Goal: Task Accomplishment & Management: Use online tool/utility

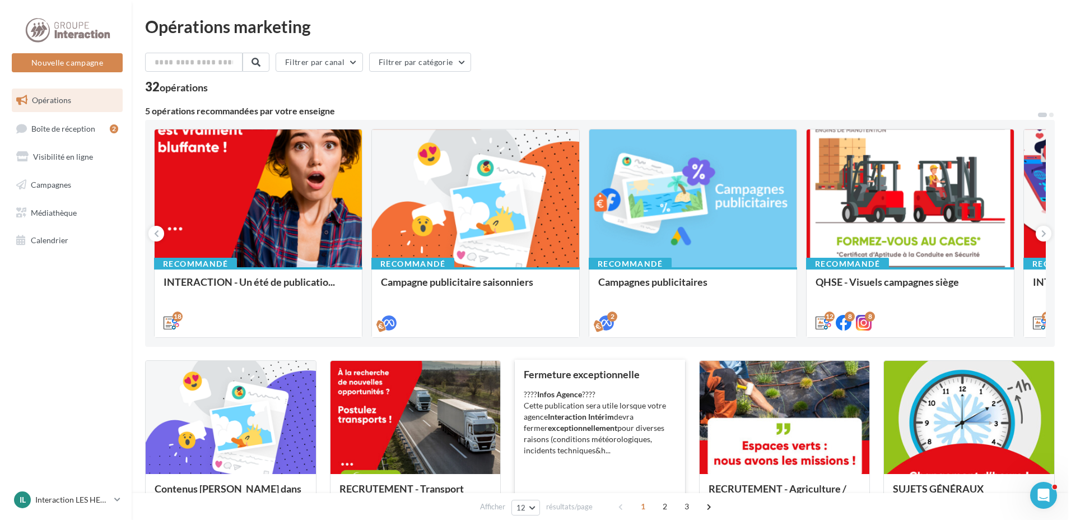
scroll to position [56, 0]
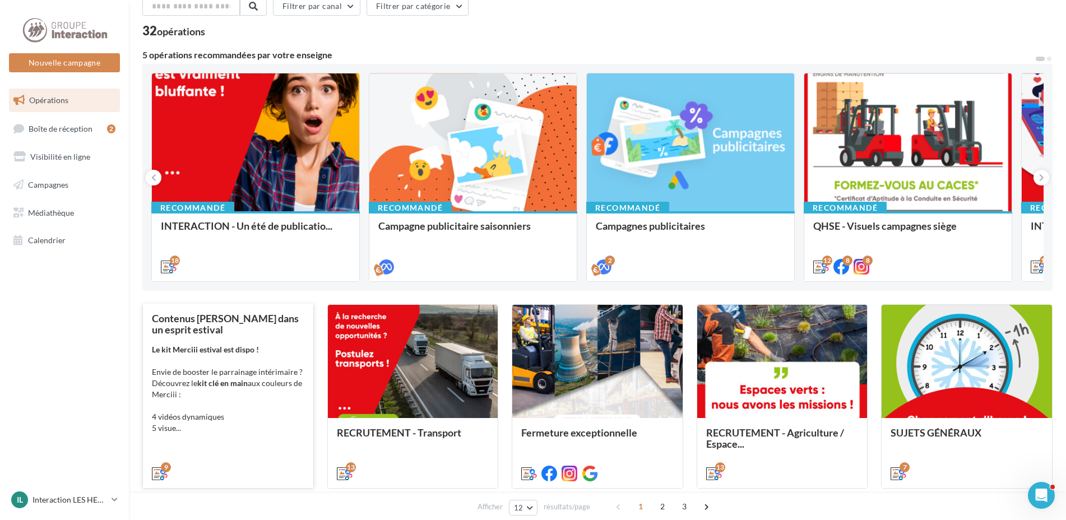
click at [234, 422] on div "Le kit Merciii estival est dispo ! Envie de booster le parrainage intérimaire ?…" at bounding box center [228, 389] width 152 height 90
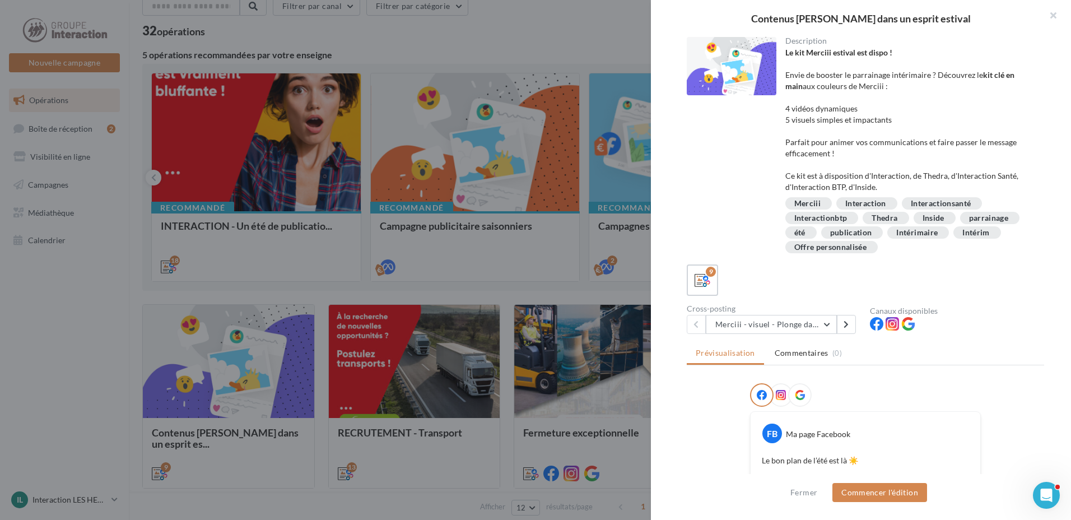
scroll to position [280, 0]
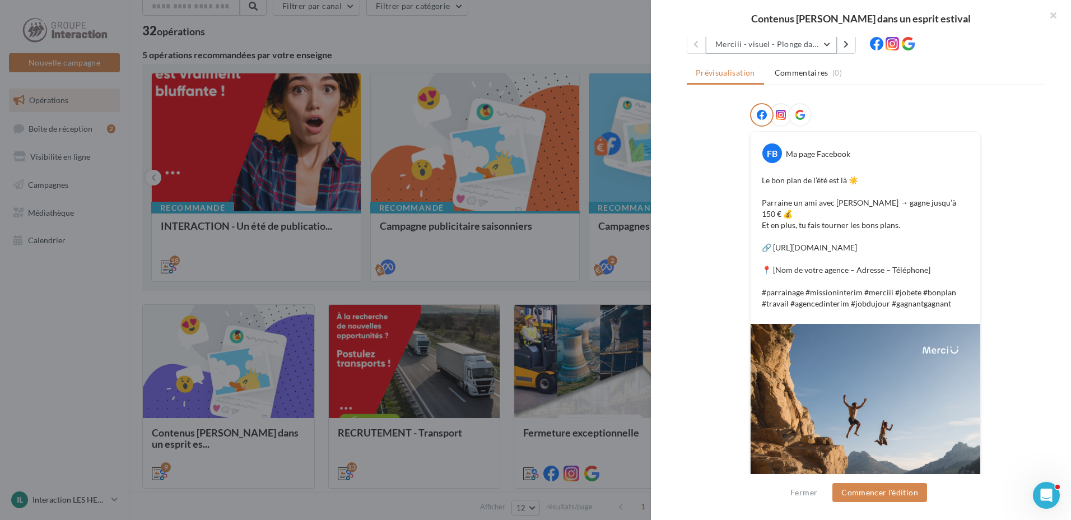
click at [808, 50] on button "Merciii - visuel - Plonge dans le grand bain !" at bounding box center [771, 44] width 131 height 19
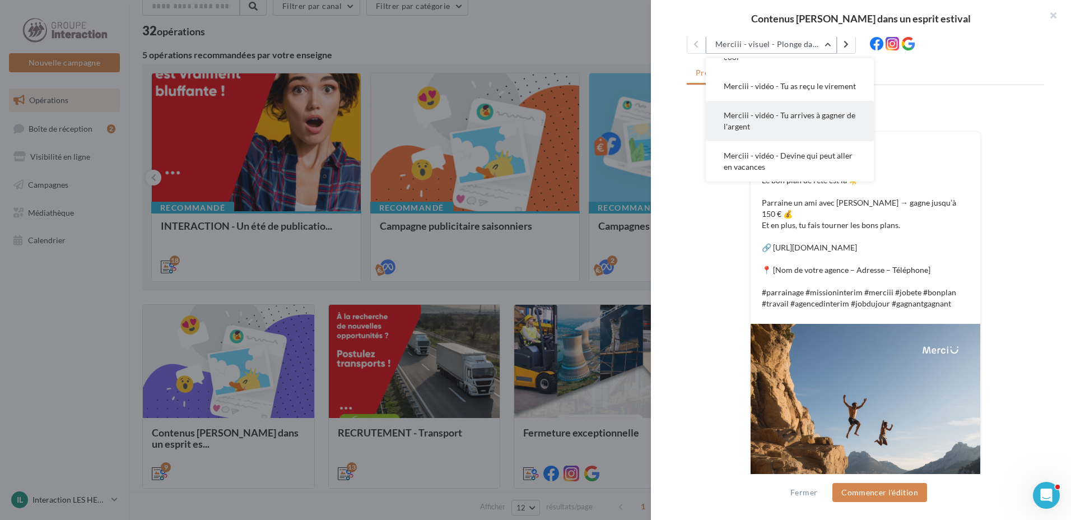
scroll to position [184, 0]
click at [799, 87] on span "Merciii - vidéo - Tu es juste une fille cool" at bounding box center [785, 96] width 122 height 21
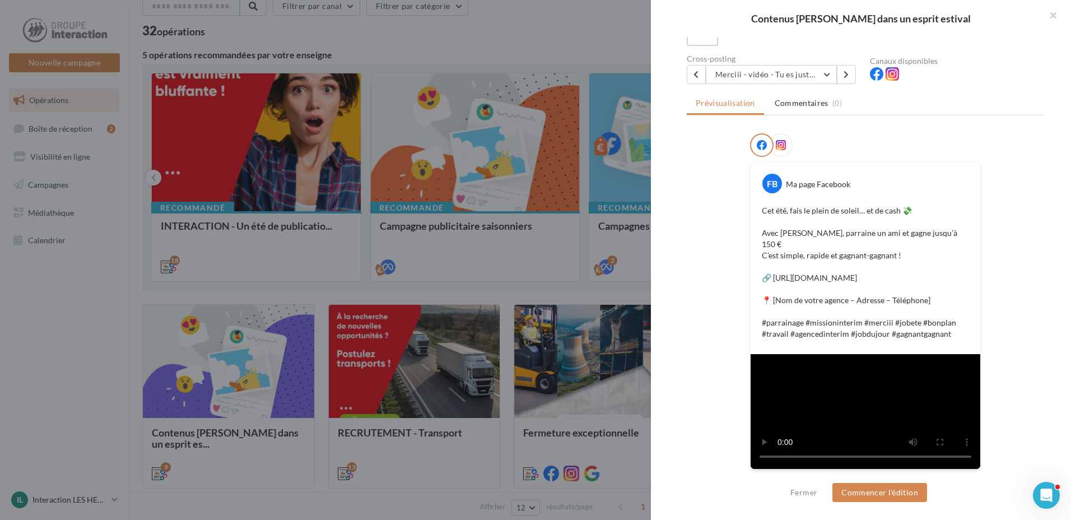
scroll to position [258, 0]
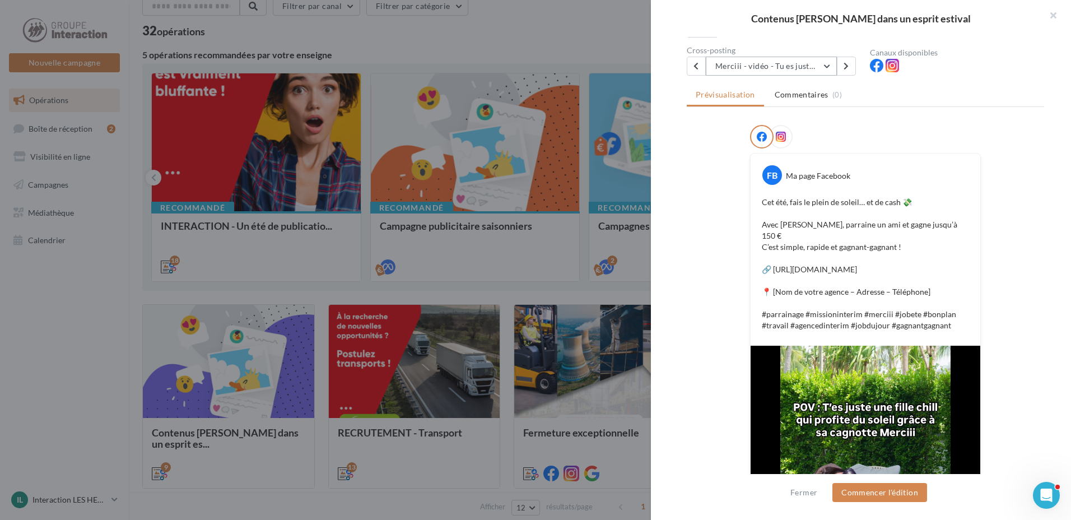
click at [774, 71] on button "Merciii - vidéo - Tu es juste une fille cool" at bounding box center [771, 66] width 131 height 19
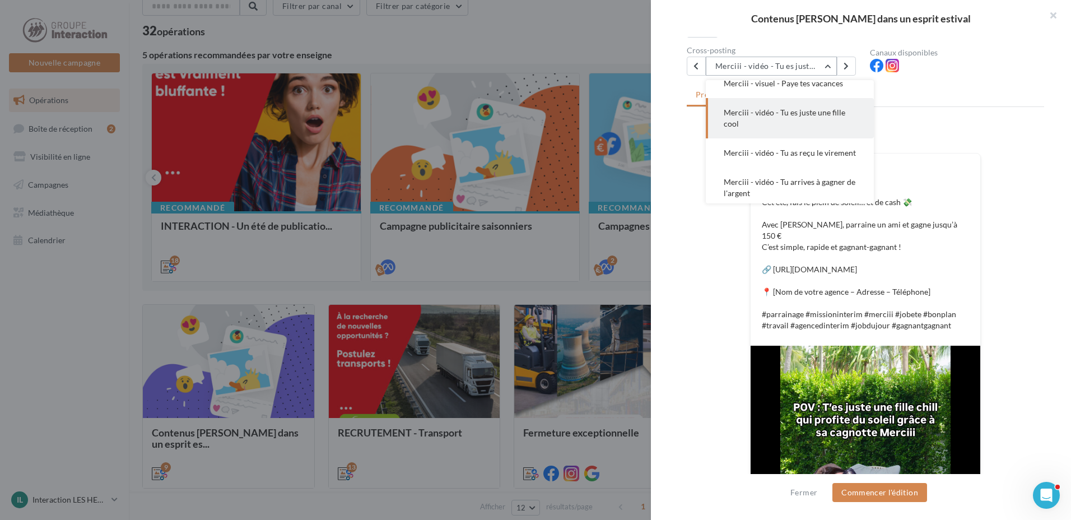
scroll to position [161, 0]
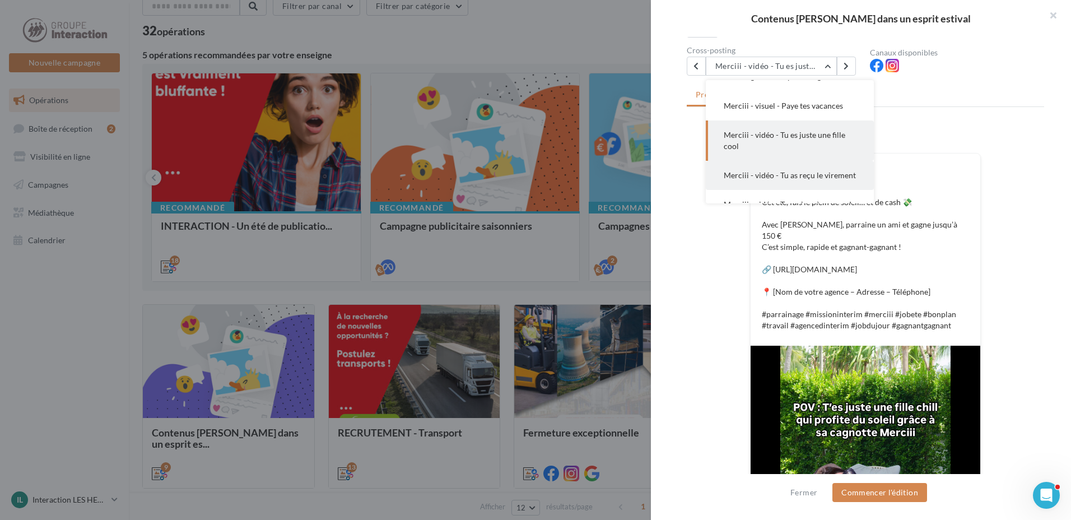
click at [780, 173] on span "Merciii - vidéo - Tu as reçu le virement" at bounding box center [790, 175] width 132 height 10
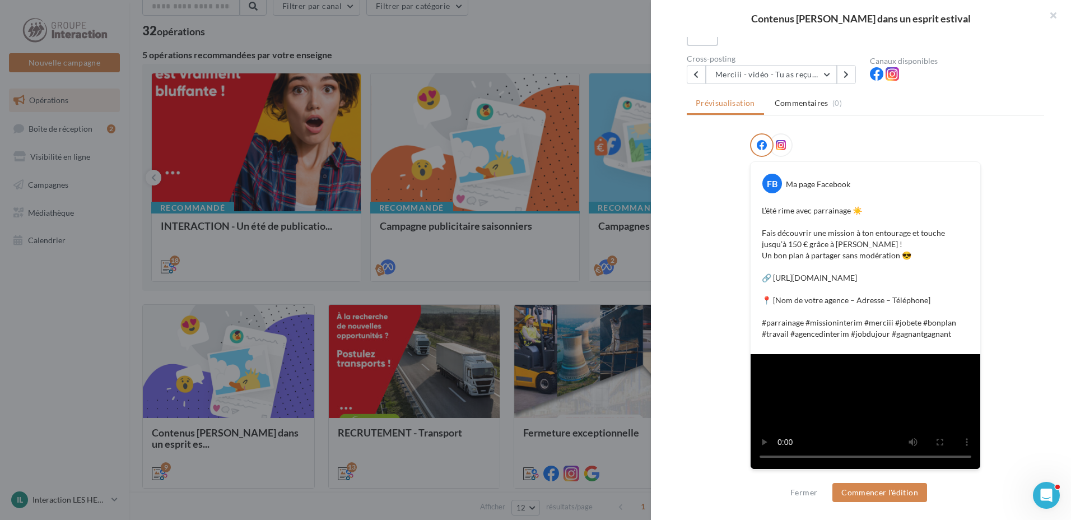
scroll to position [280, 0]
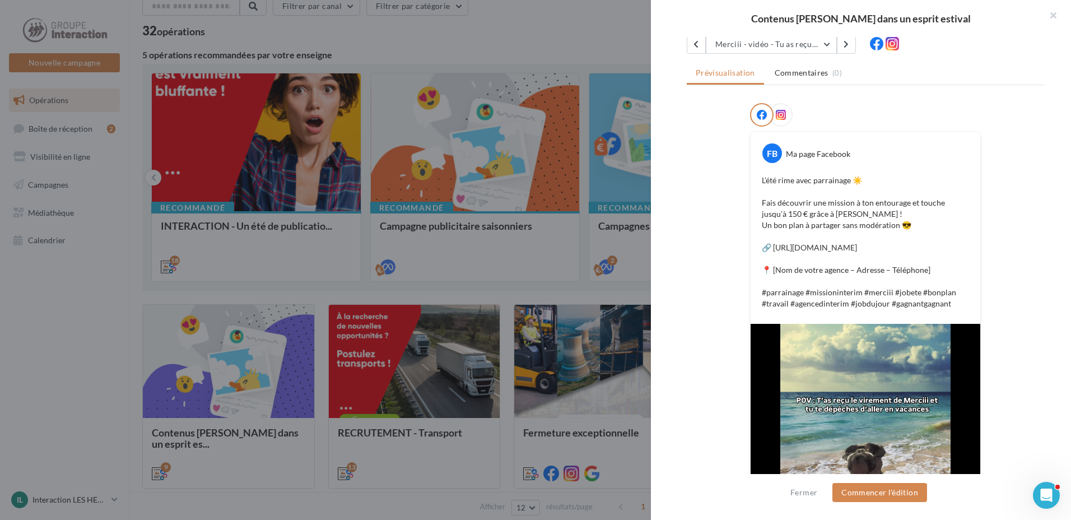
click at [776, 55] on div "Description Le kit Merciii estival est dispo ! Envie de booster le parrainage i…" at bounding box center [865, 260] width 429 height 447
click at [778, 48] on button "Merciii - vidéo - Tu as reçu le virement" at bounding box center [771, 44] width 131 height 19
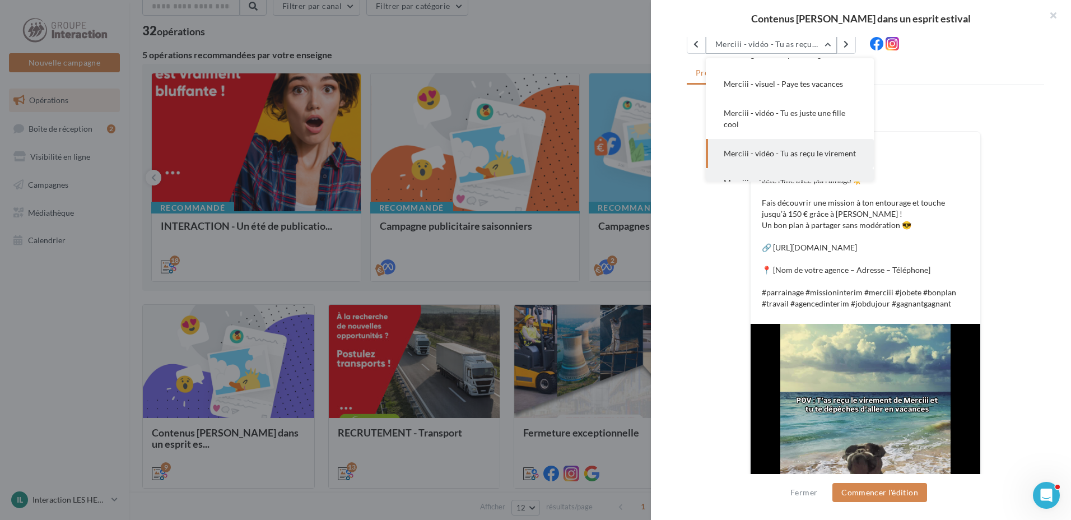
scroll to position [202, 0]
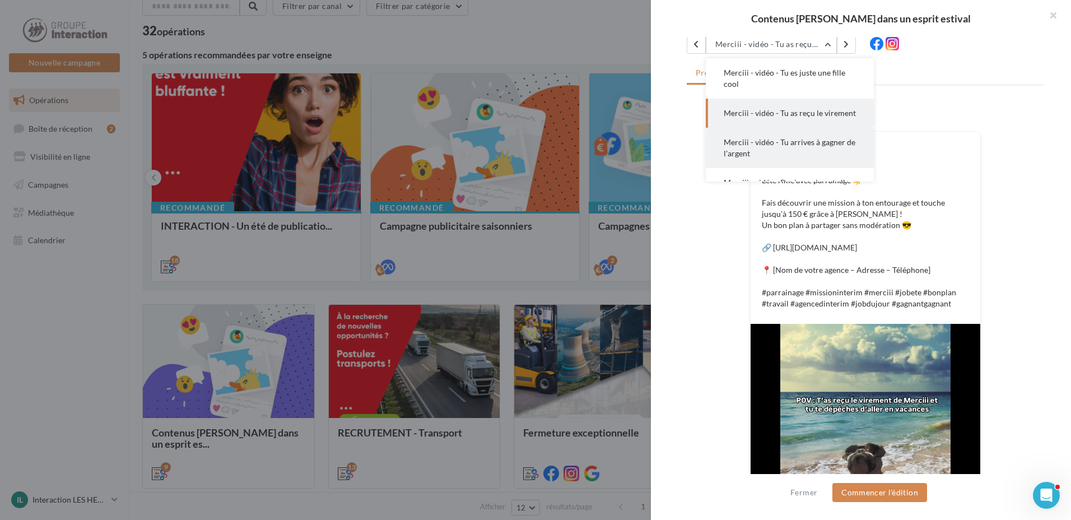
click at [805, 162] on button "Merciii - vidéo - Tu arrives à gagner de l'argent" at bounding box center [790, 148] width 168 height 40
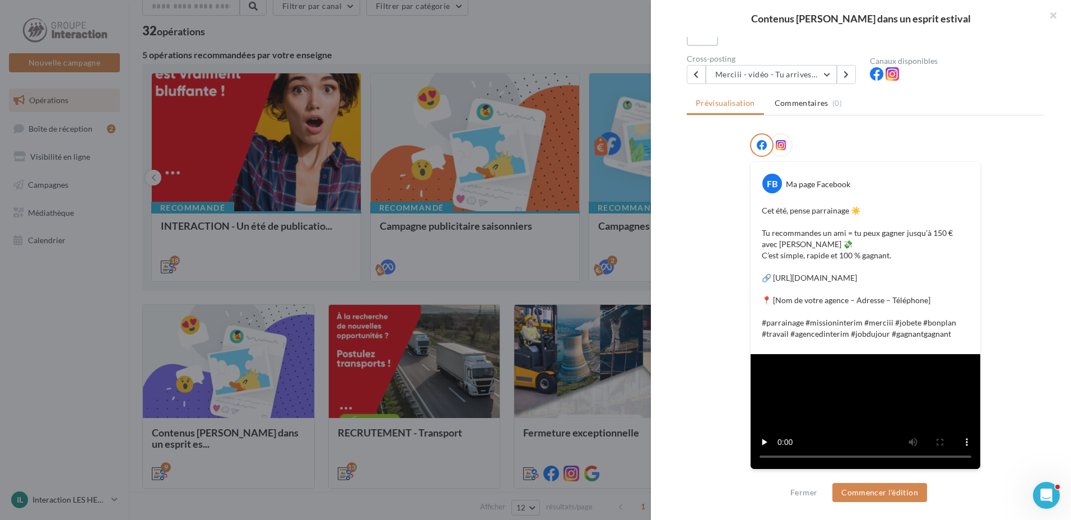
scroll to position [273, 0]
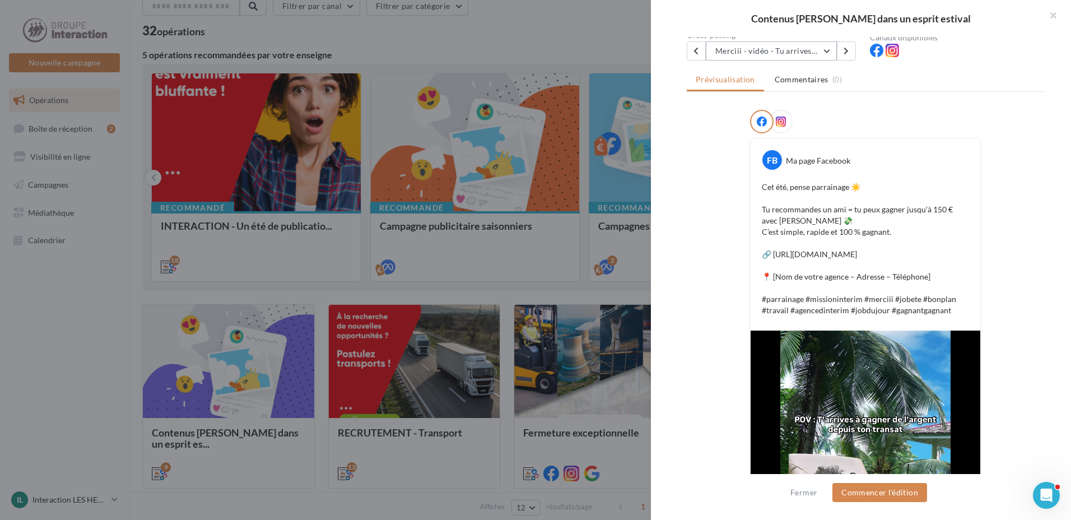
click at [750, 54] on button "Merciii - vidéo - Tu arrives à gagner de l'argent" at bounding box center [771, 50] width 131 height 19
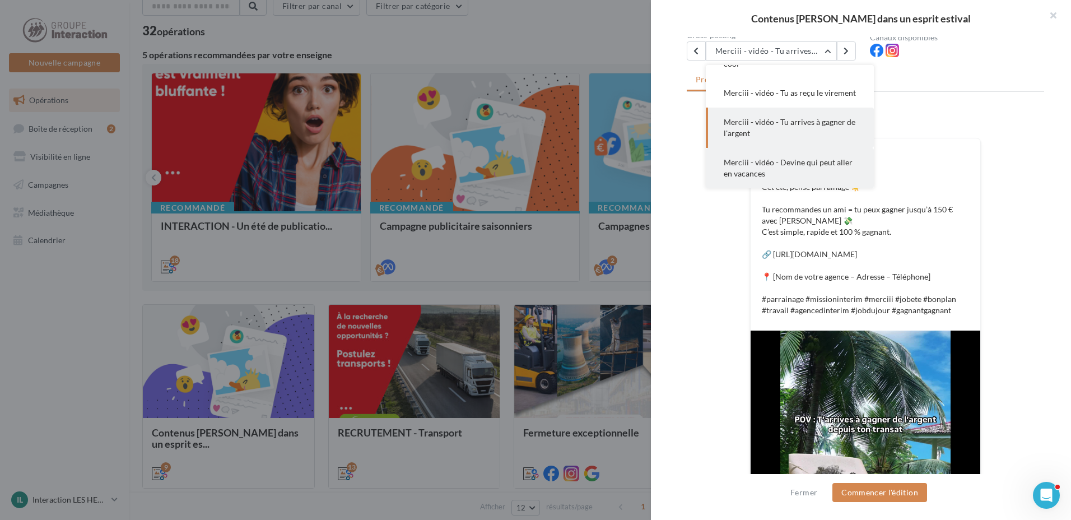
click at [773, 165] on span "Merciii - vidéo - Devine qui peut aller en vacances" at bounding box center [788, 167] width 129 height 21
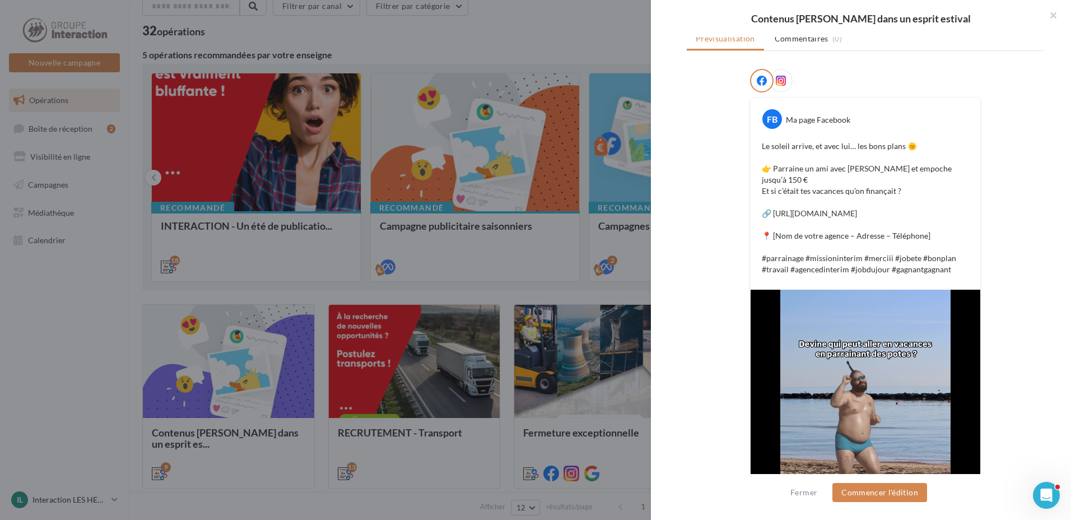
scroll to position [202, 0]
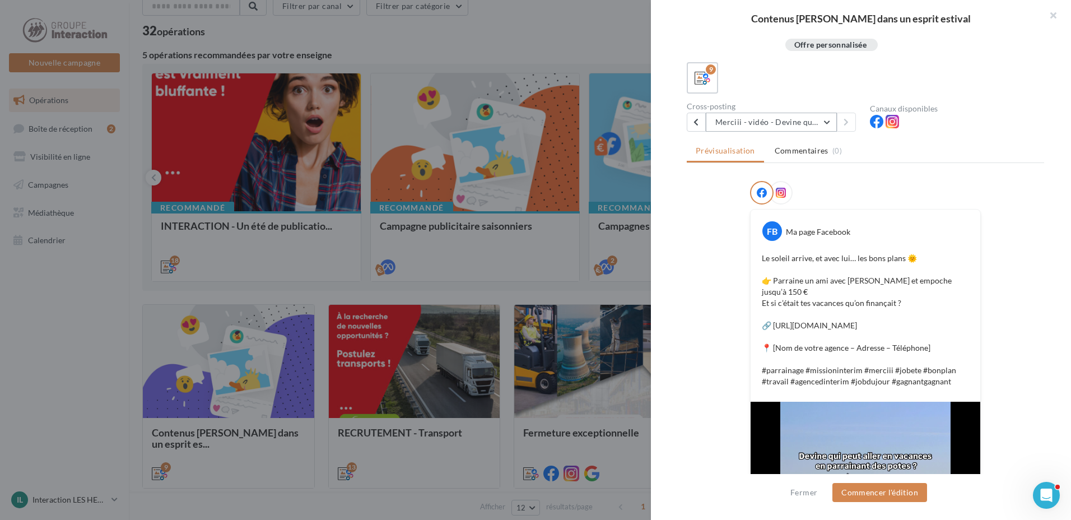
click at [752, 118] on button "Merciii - vidéo - Devine qui peut aller en vacances" at bounding box center [771, 122] width 131 height 19
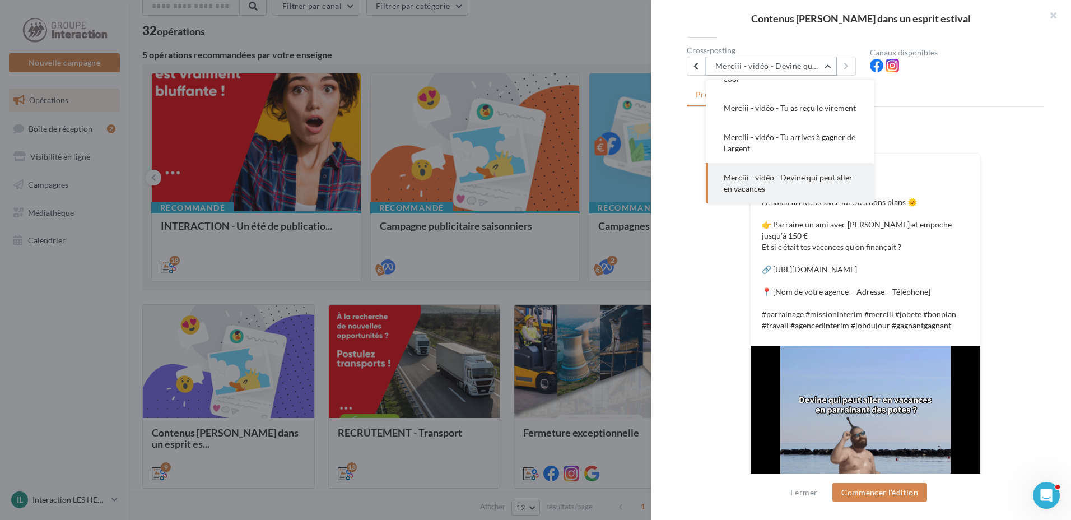
scroll to position [314, 0]
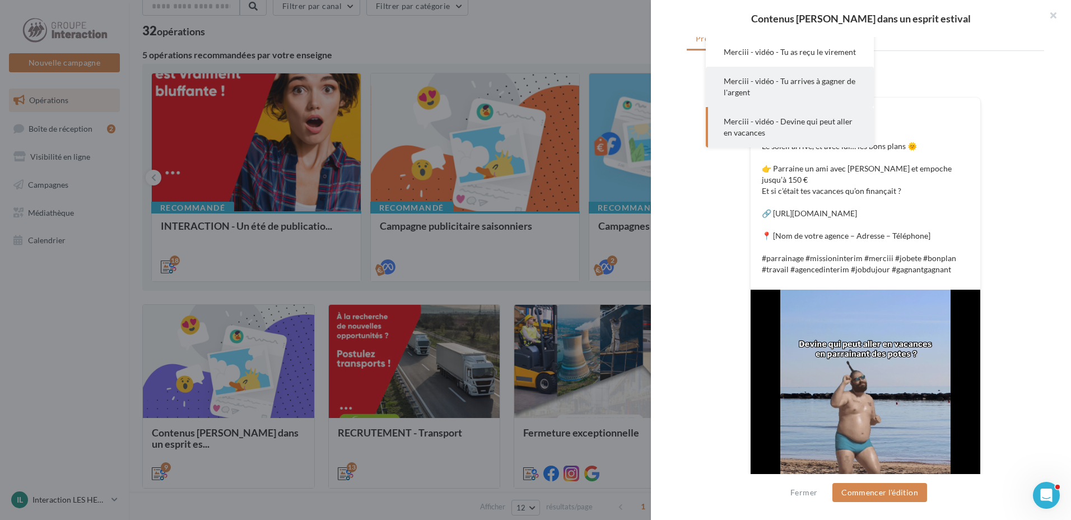
click at [789, 99] on button "Merciii - vidéo - Tu arrives à gagner de l'argent" at bounding box center [790, 87] width 168 height 40
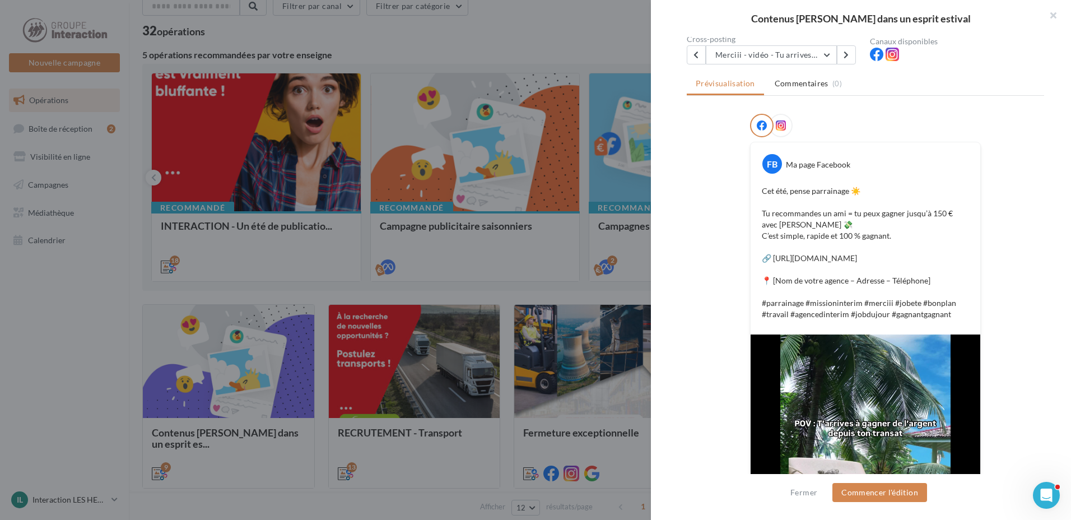
scroll to position [157, 0]
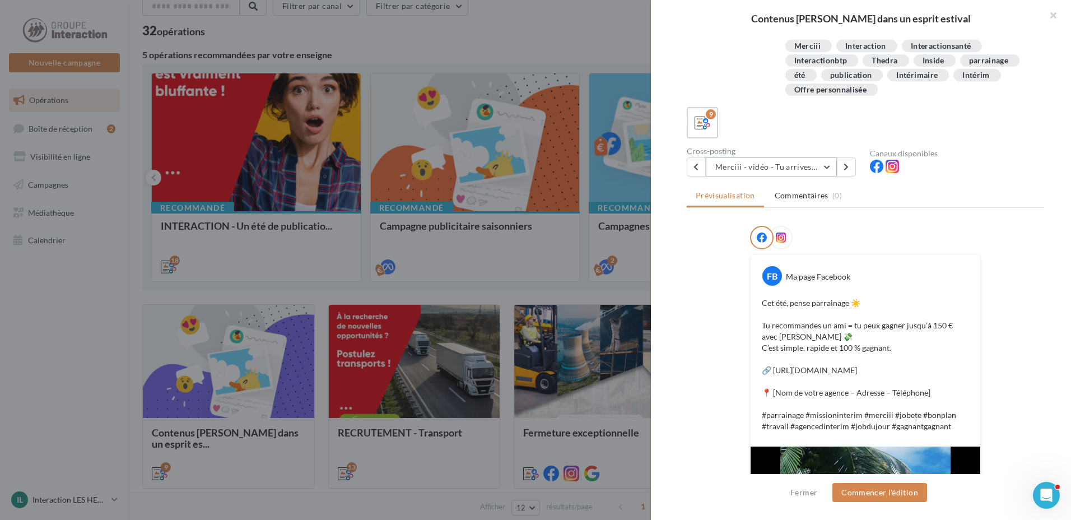
click at [777, 163] on button "Merciii - vidéo - Tu arrives à gagner de l'argent" at bounding box center [771, 166] width 131 height 19
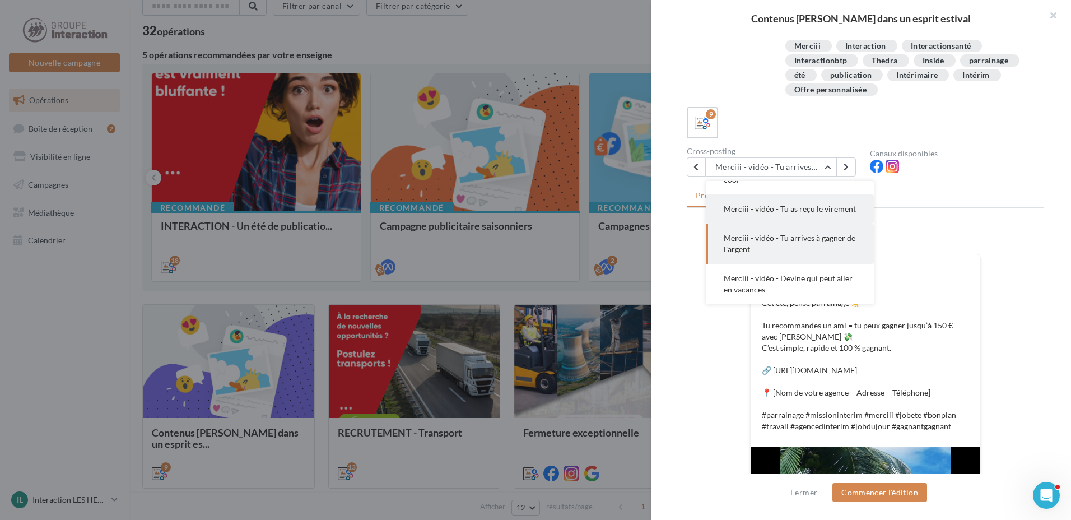
click at [776, 203] on button "Merciii - vidéo - Tu as reçu le virement" at bounding box center [790, 208] width 168 height 29
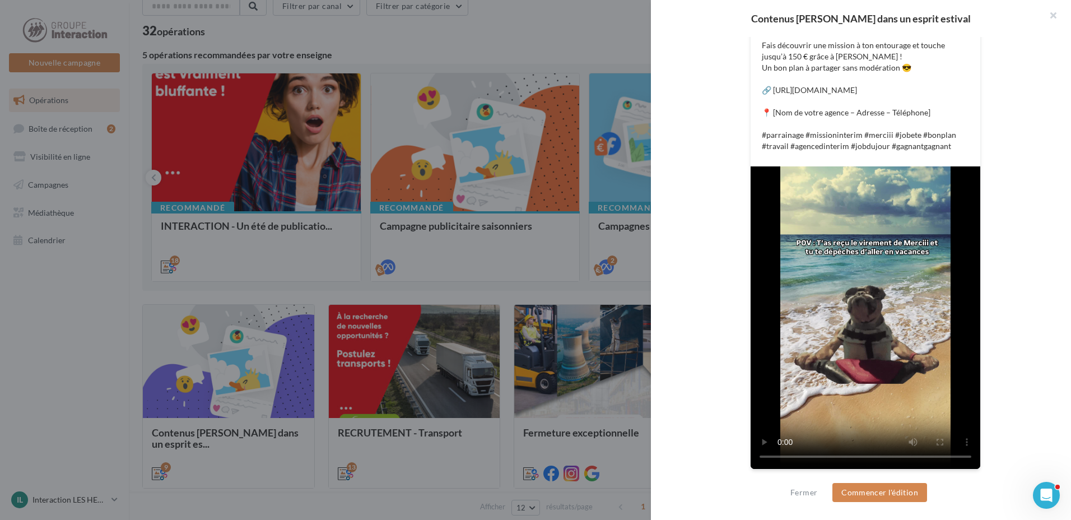
scroll to position [269, 0]
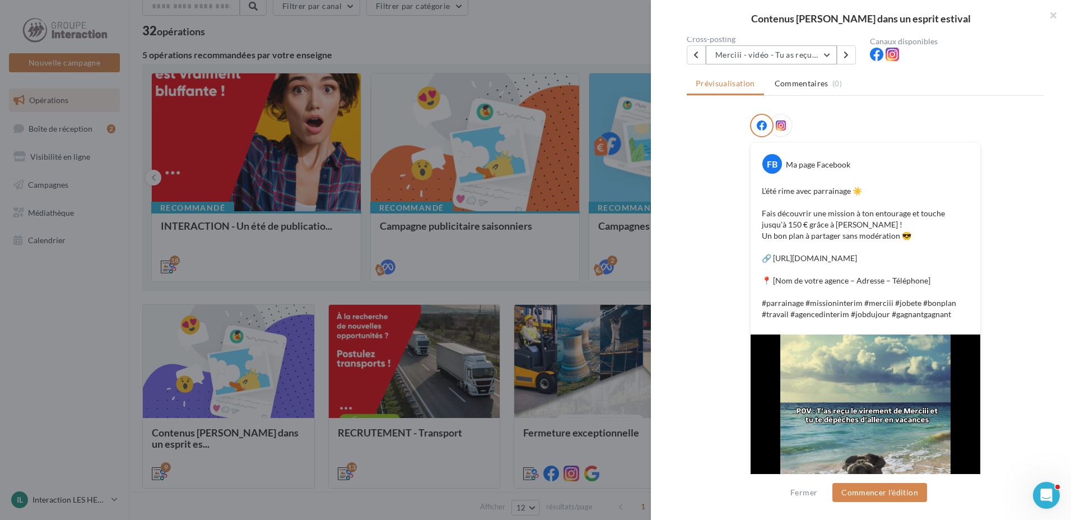
click at [741, 54] on button "Merciii - vidéo - Tu as reçu le virement" at bounding box center [771, 54] width 131 height 19
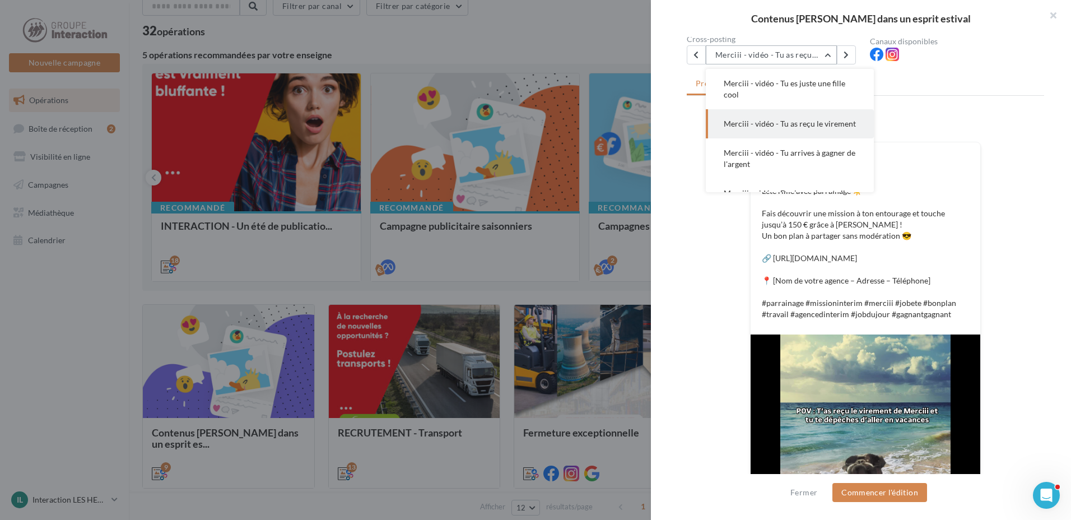
scroll to position [146, 0]
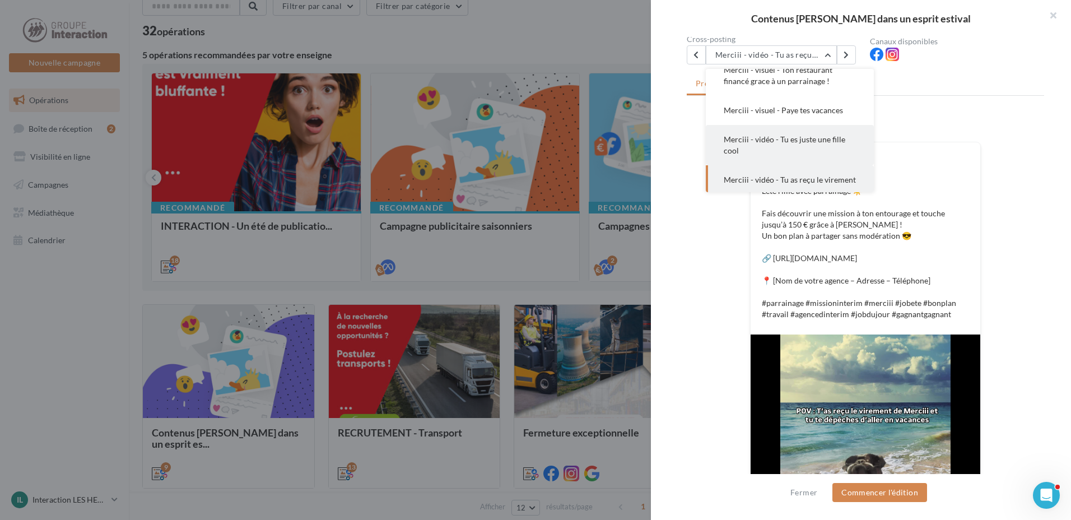
click at [768, 137] on span "Merciii - vidéo - Tu es juste une fille cool" at bounding box center [785, 144] width 122 height 21
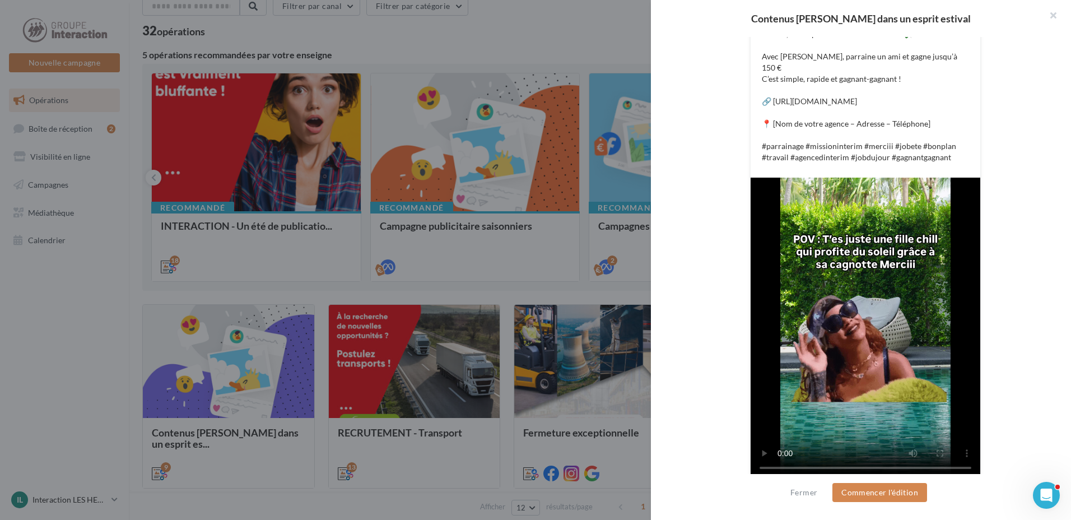
scroll to position [258, 0]
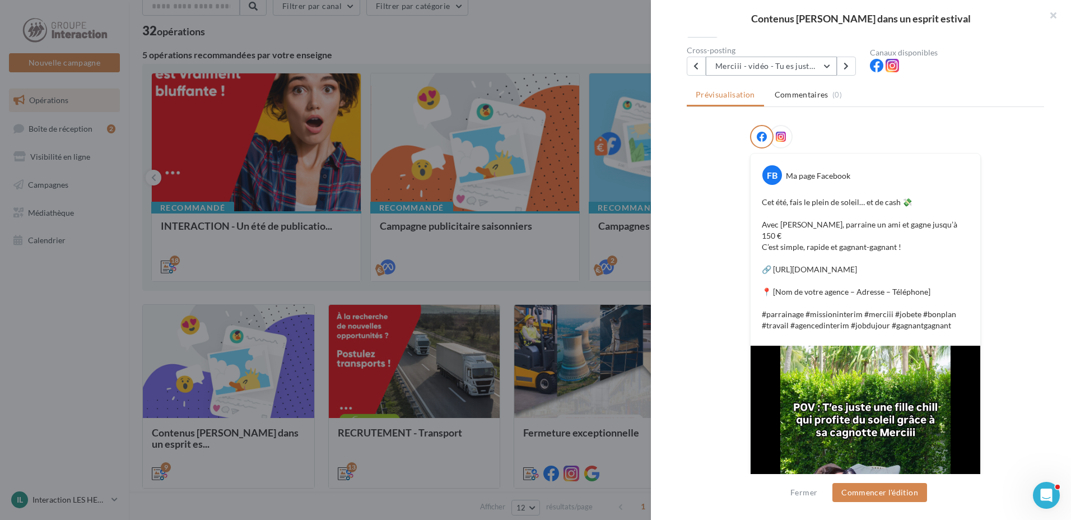
click at [746, 63] on button "Merciii - vidéo - Tu es juste une fille cool" at bounding box center [771, 66] width 131 height 19
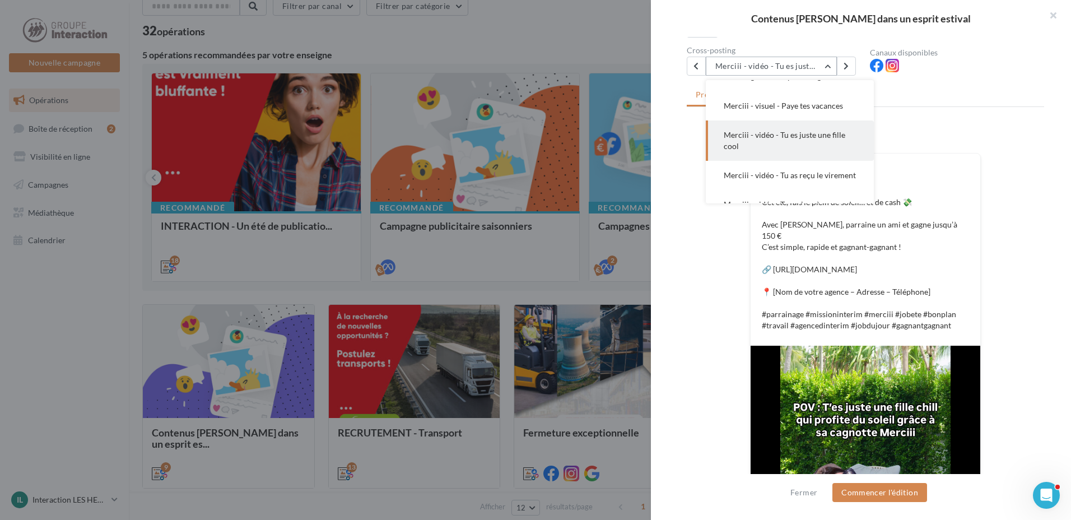
scroll to position [49, 0]
click at [777, 138] on span "Merciii - visuel - Ton billet de train remboursé !" at bounding box center [783, 142] width 119 height 21
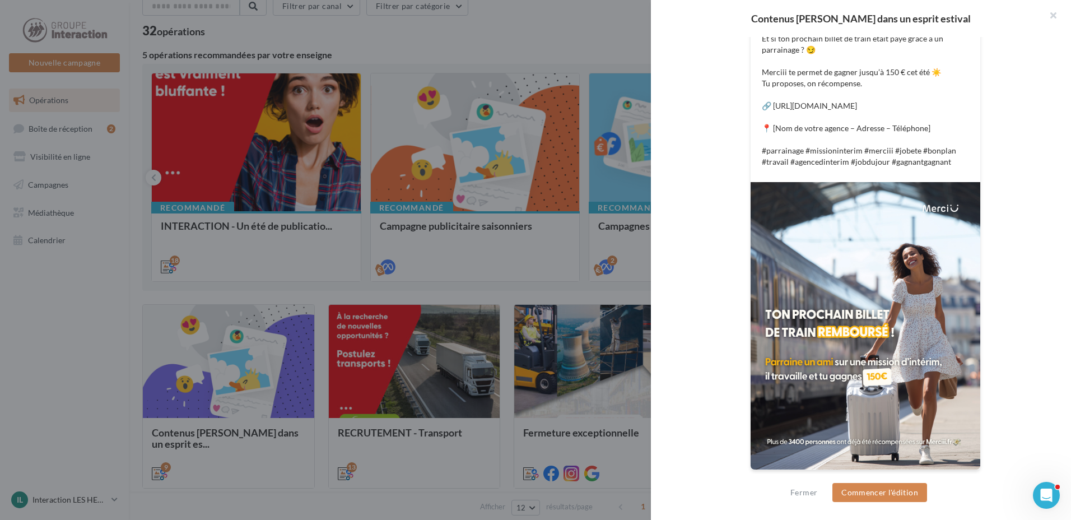
scroll to position [254, 0]
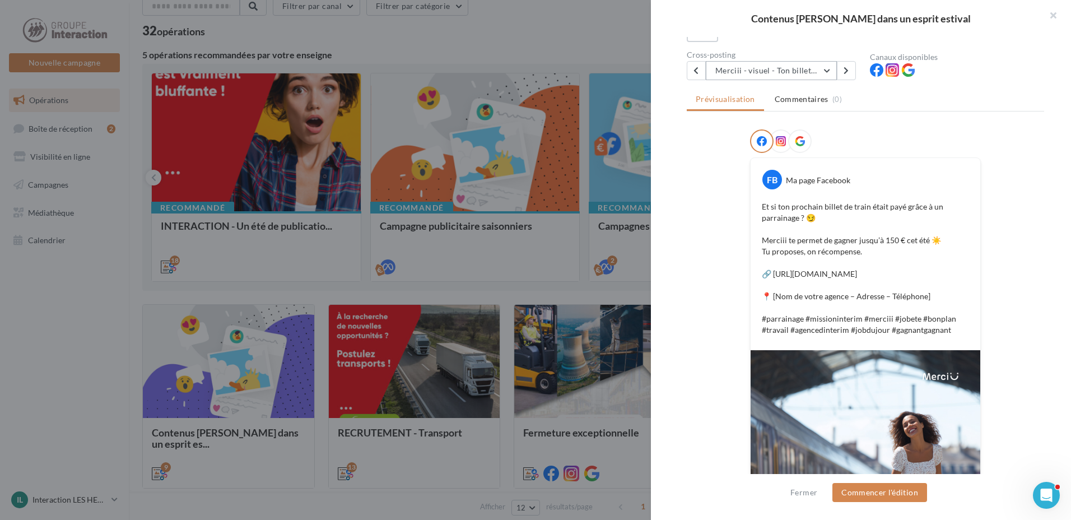
click at [739, 72] on button "Merciii - visuel - Ton billet de train remboursé !" at bounding box center [771, 70] width 131 height 19
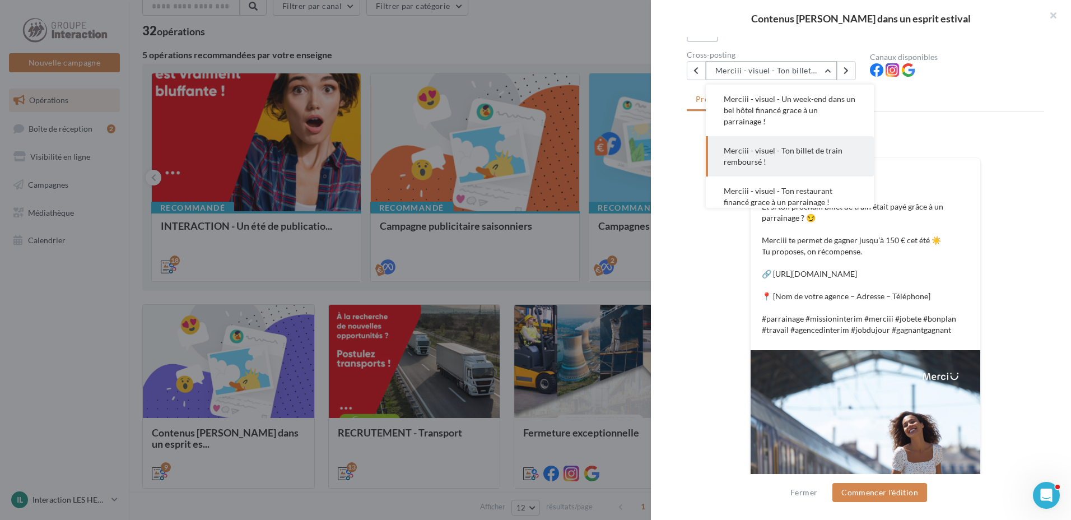
scroll to position [0, 0]
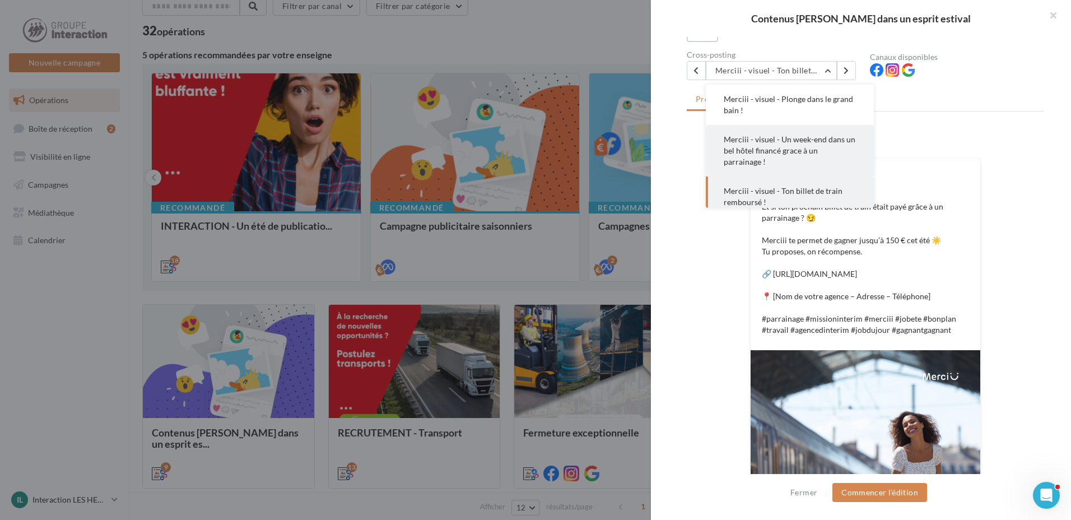
click at [799, 141] on span "Merciii - visuel - Un week-end dans un bel hôtel financé grace à un parrainage !" at bounding box center [790, 150] width 132 height 32
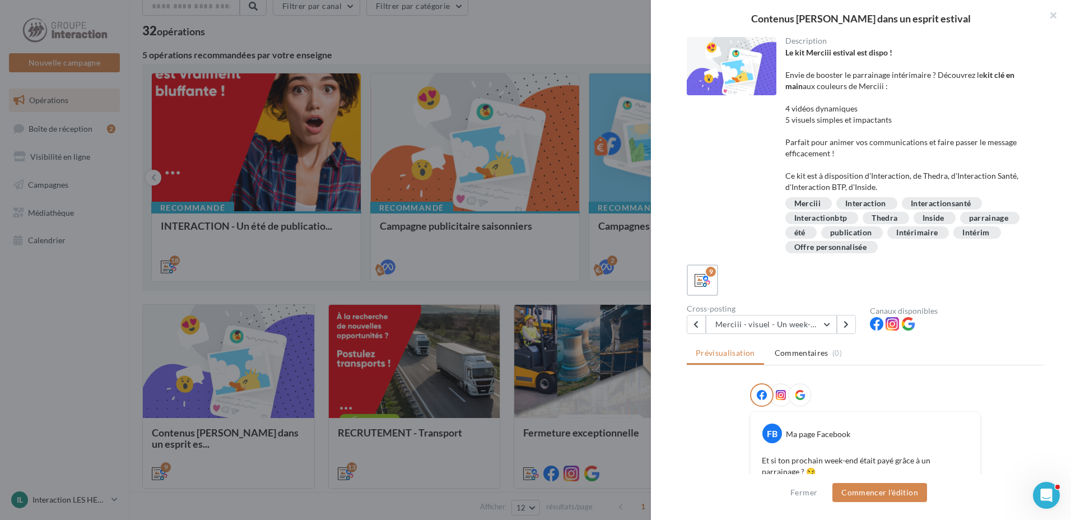
scroll to position [168, 0]
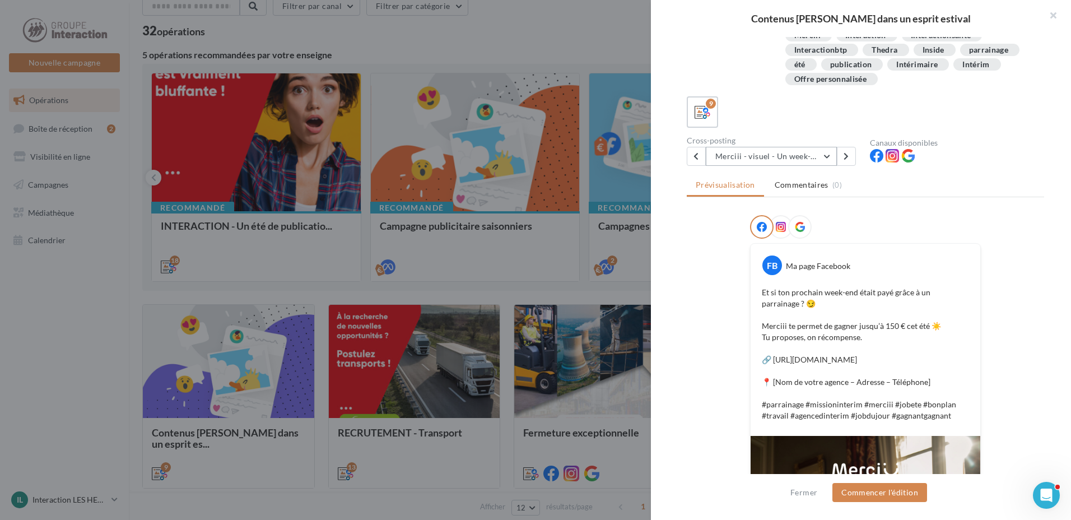
click at [798, 158] on button "Merciii - visuel - Un week-end dans un bel hôtel financé grace à un parrainage !" at bounding box center [771, 156] width 131 height 19
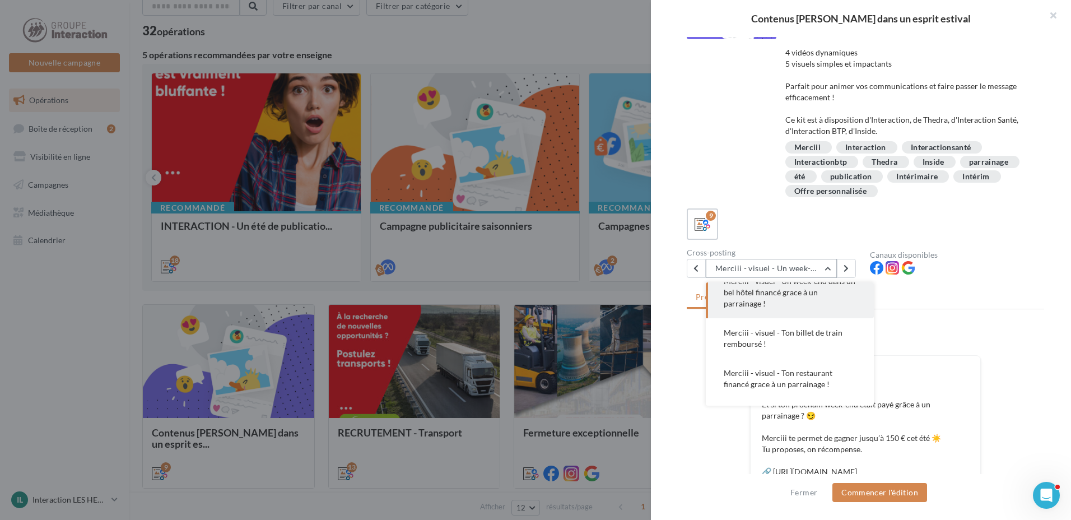
scroll to position [112, 0]
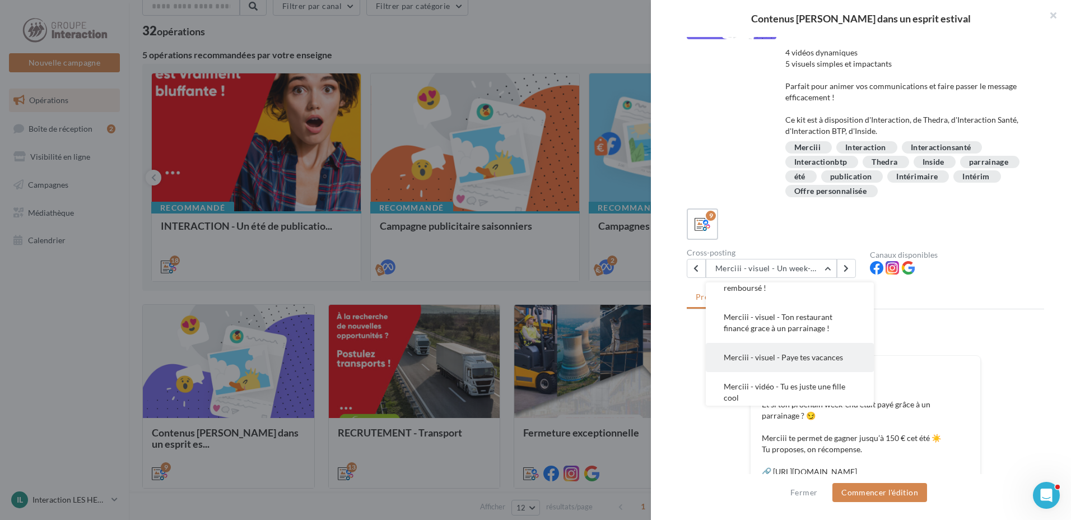
click at [816, 359] on span "Merciii - visuel - Paye tes vacances" at bounding box center [783, 357] width 119 height 10
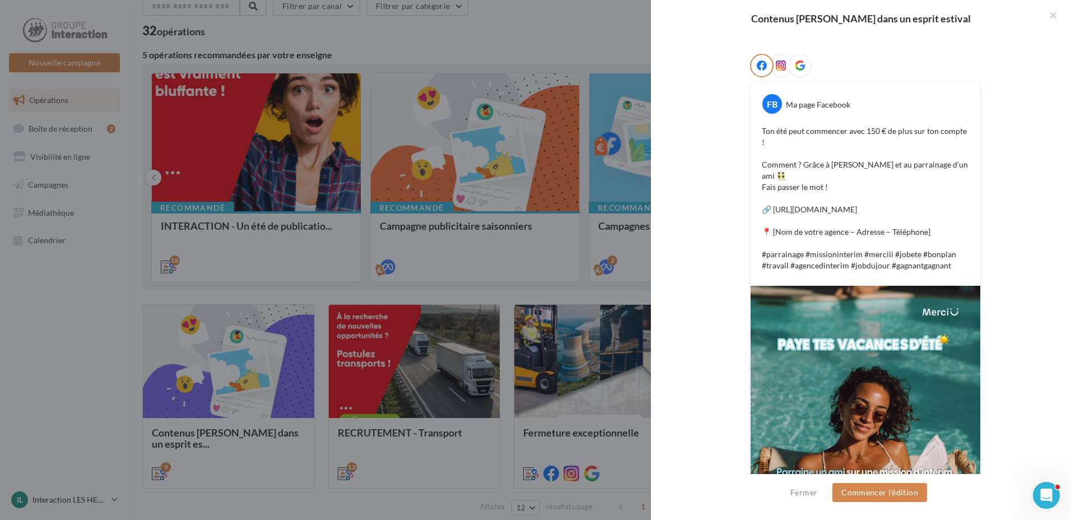
scroll to position [217, 0]
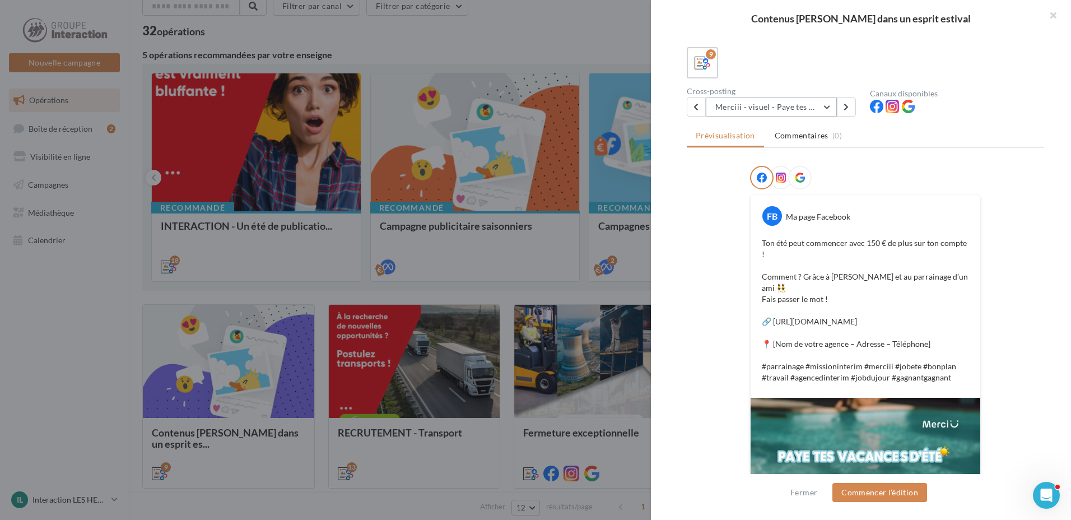
click at [766, 107] on button "Merciii - visuel - Paye tes vacances" at bounding box center [771, 106] width 131 height 19
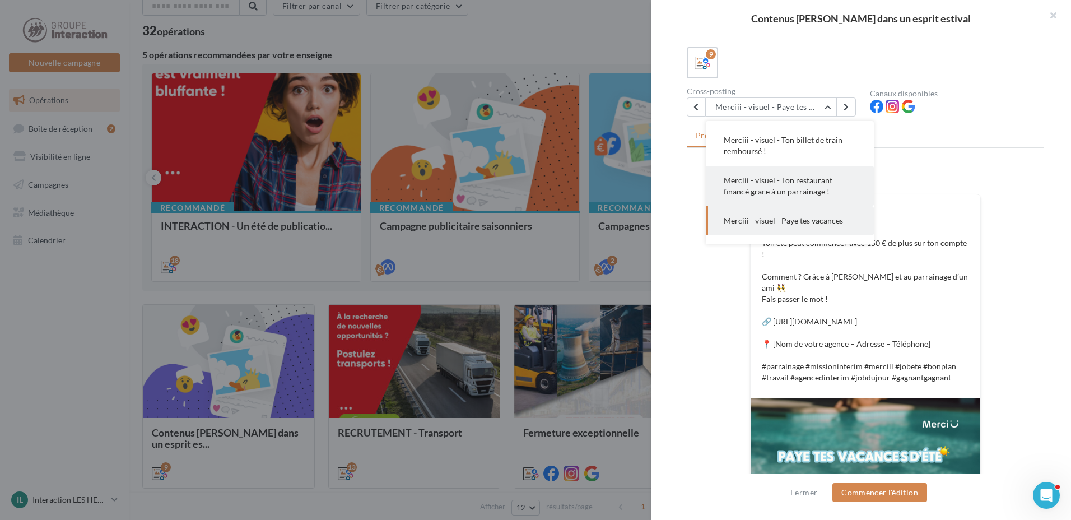
click at [782, 187] on span "Merciii - visuel - Ton restaurant financé grace à un parrainage !" at bounding box center [778, 185] width 109 height 21
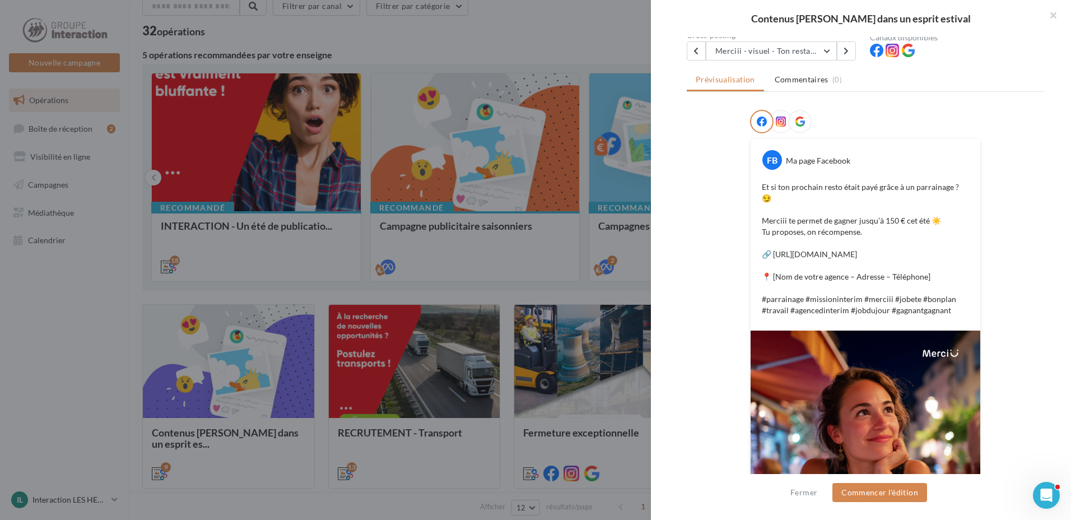
scroll to position [161, 0]
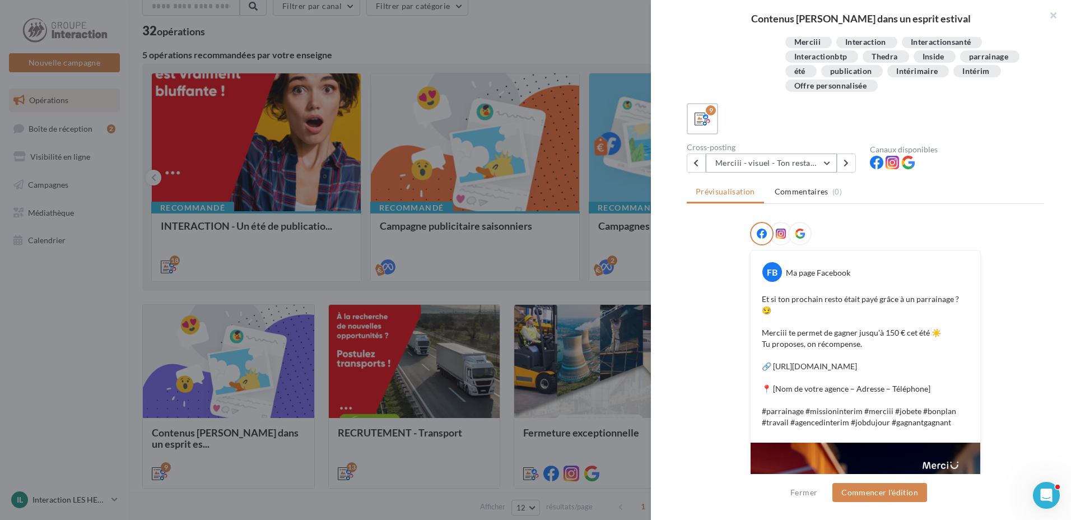
click at [801, 158] on button "Merciii - visuel - Ton restaurant financé grace à un parrainage !" at bounding box center [771, 163] width 131 height 19
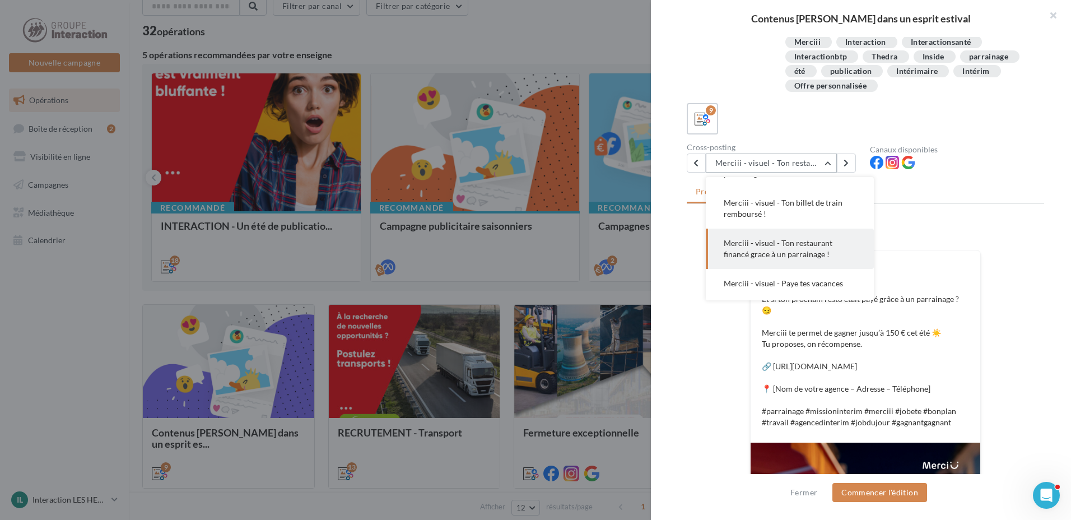
scroll to position [25, 0]
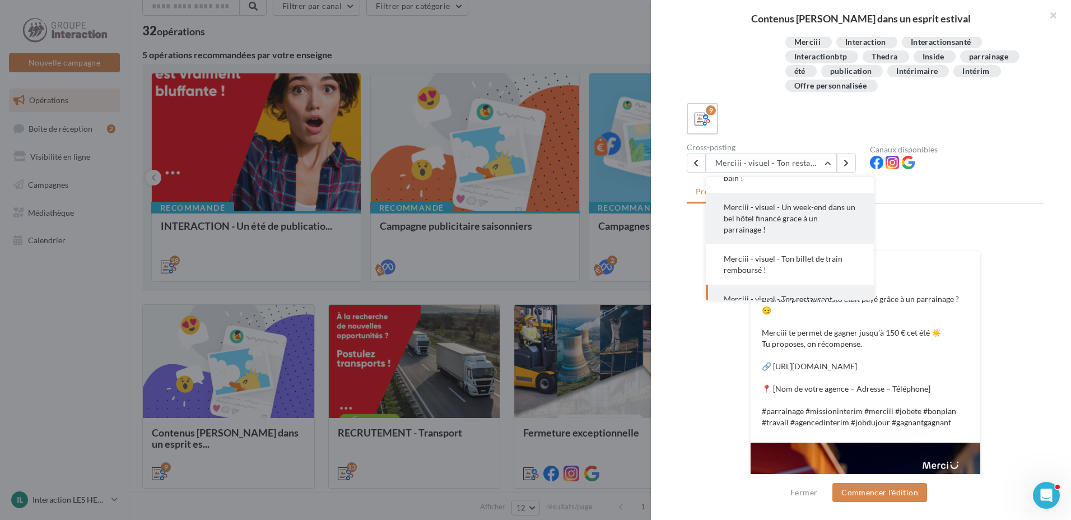
click at [816, 217] on span "Merciii - visuel - Un week-end dans un bel hôtel financé grace à un parrainage !" at bounding box center [790, 218] width 132 height 32
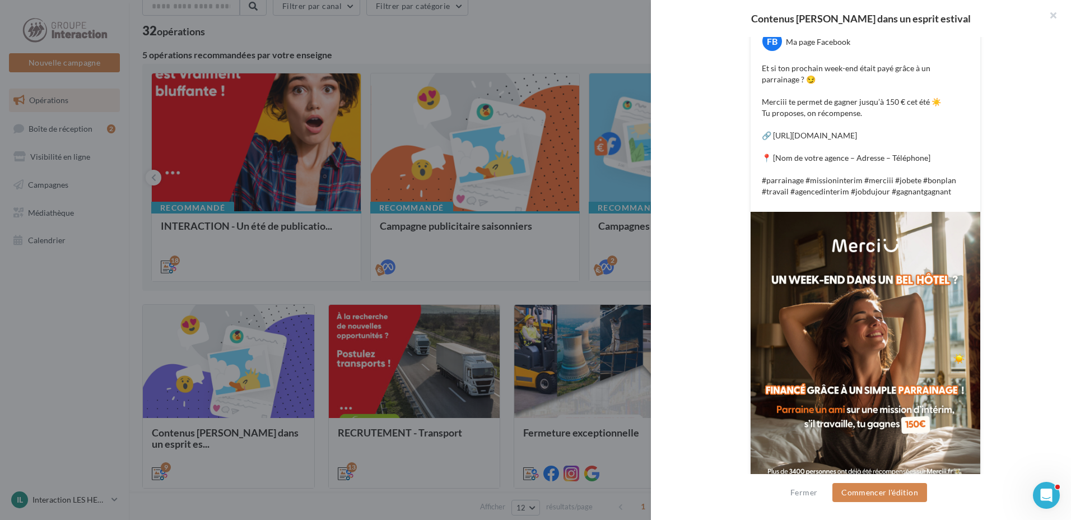
scroll to position [280, 0]
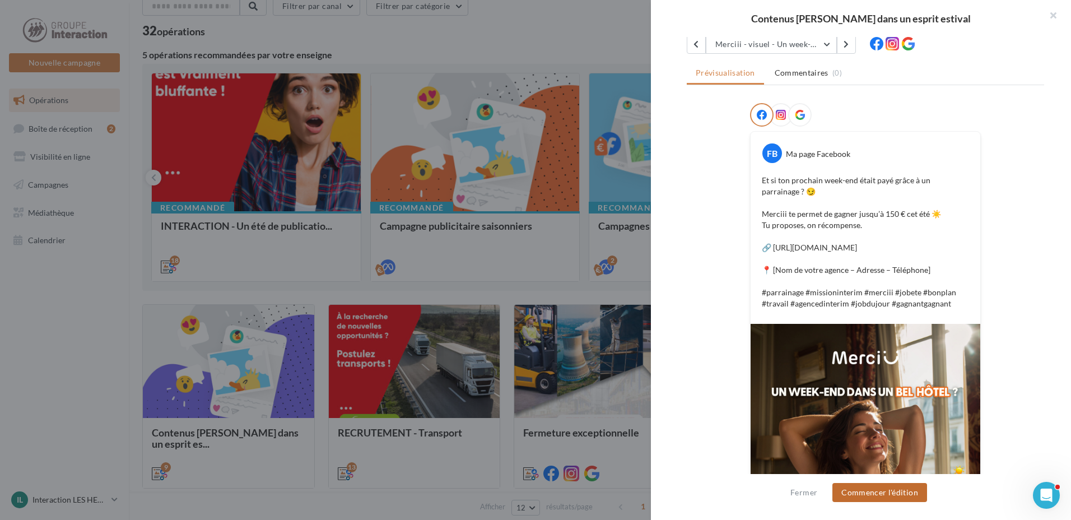
click at [864, 491] on button "Commencer l'édition" at bounding box center [880, 492] width 95 height 19
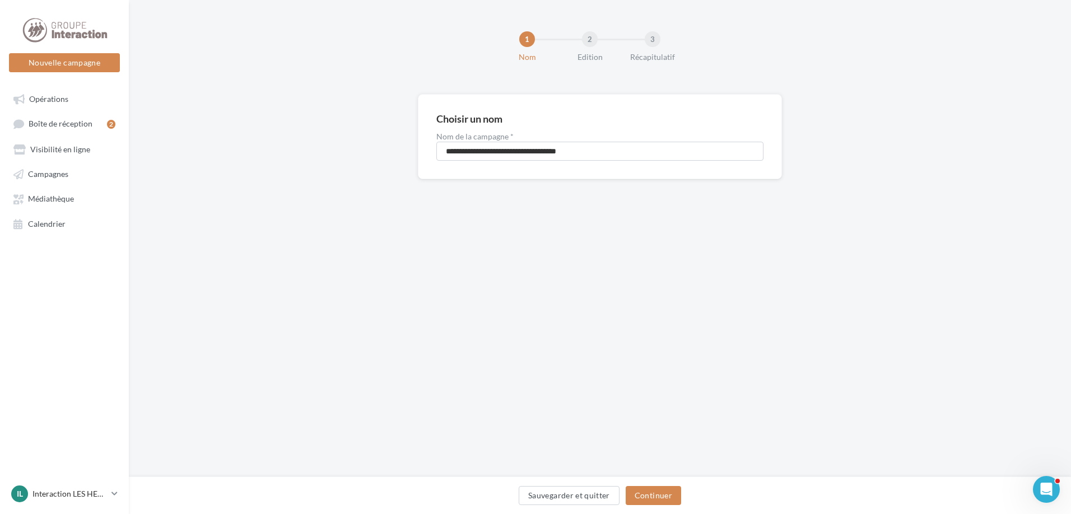
click at [664, 484] on div "Sauvegarder et quitter Continuer" at bounding box center [600, 496] width 942 height 38
click at [666, 496] on button "Continuer" at bounding box center [653, 495] width 55 height 19
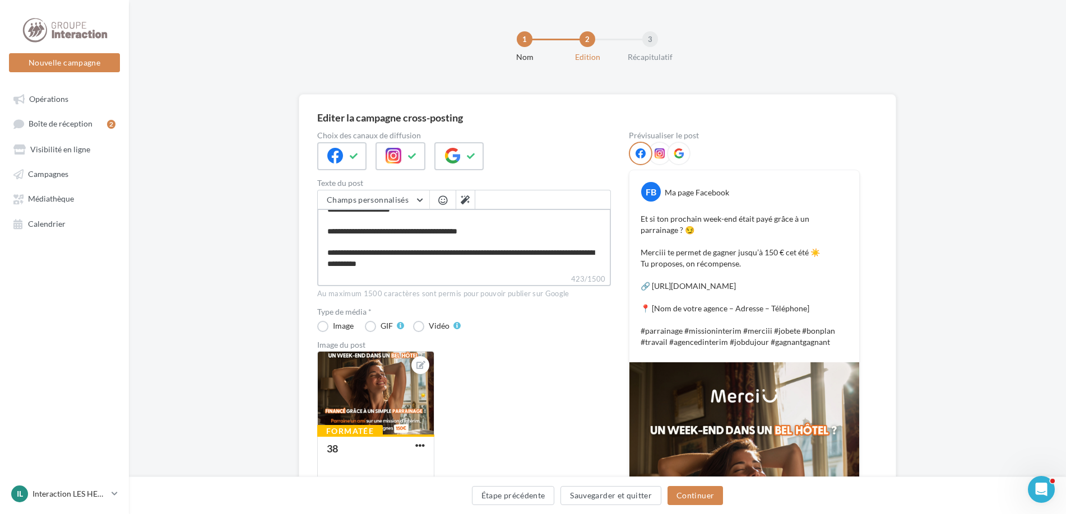
scroll to position [64, 0]
drag, startPoint x: 486, startPoint y: 230, endPoint x: 333, endPoint y: 230, distance: 152.9
click at [333, 230] on textarea "**********" at bounding box center [464, 241] width 294 height 64
drag, startPoint x: 474, startPoint y: 231, endPoint x: 321, endPoint y: 229, distance: 153.0
click at [321, 229] on textarea "**********" at bounding box center [464, 241] width 294 height 64
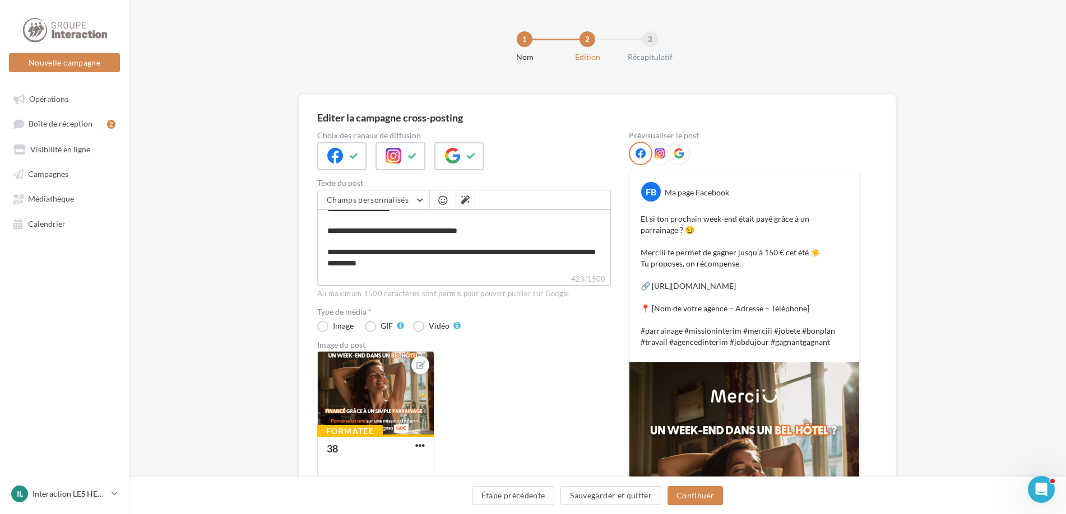
paste textarea "**********"
type textarea "**********"
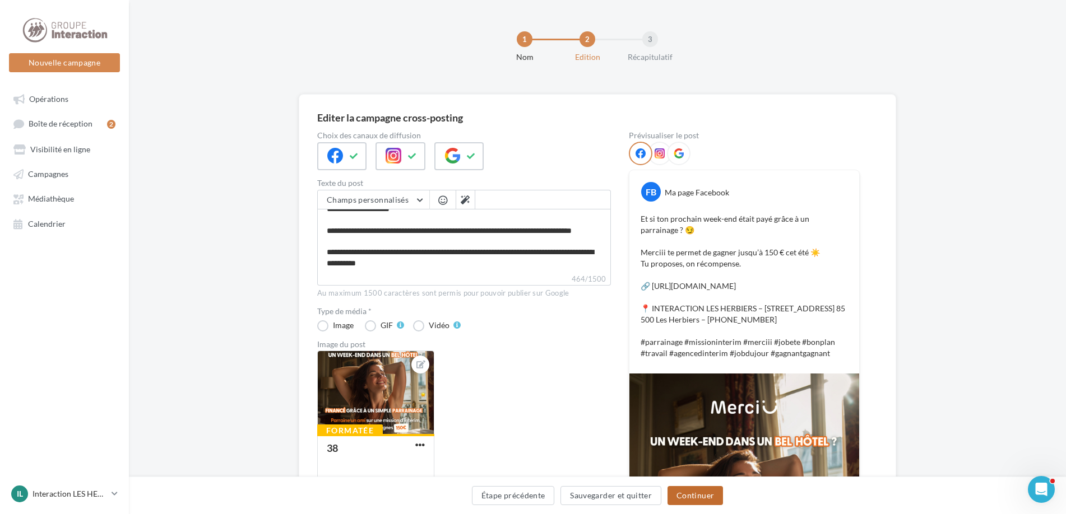
click at [687, 494] on button "Continuer" at bounding box center [694, 495] width 55 height 19
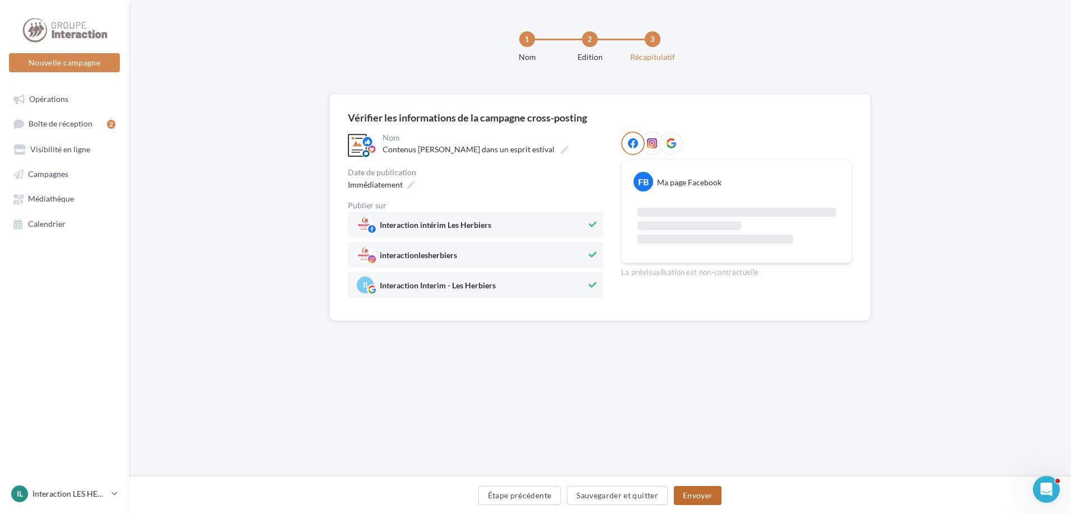
click at [699, 491] on button "Envoyer" at bounding box center [698, 495] width 48 height 19
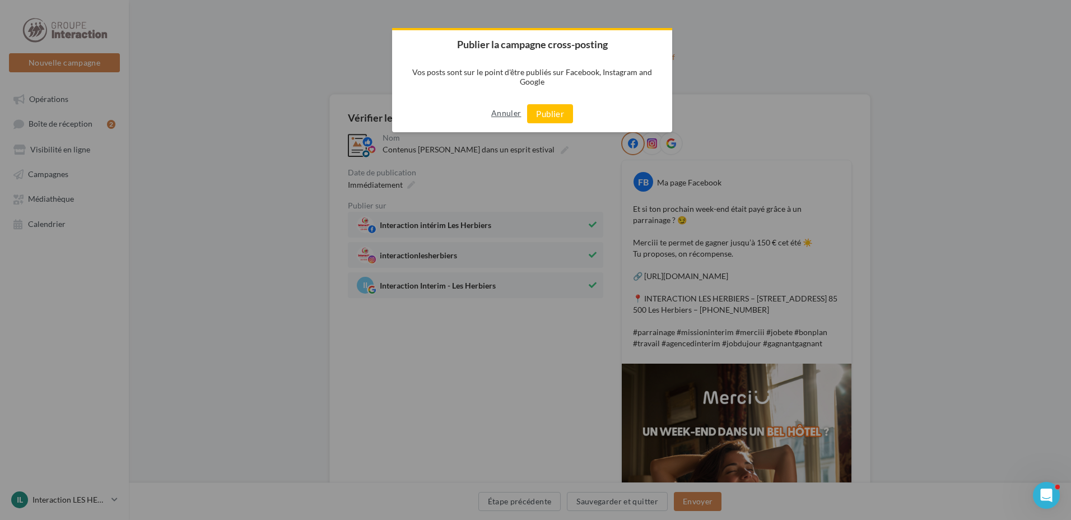
click at [513, 112] on button "Annuler" at bounding box center [506, 113] width 30 height 18
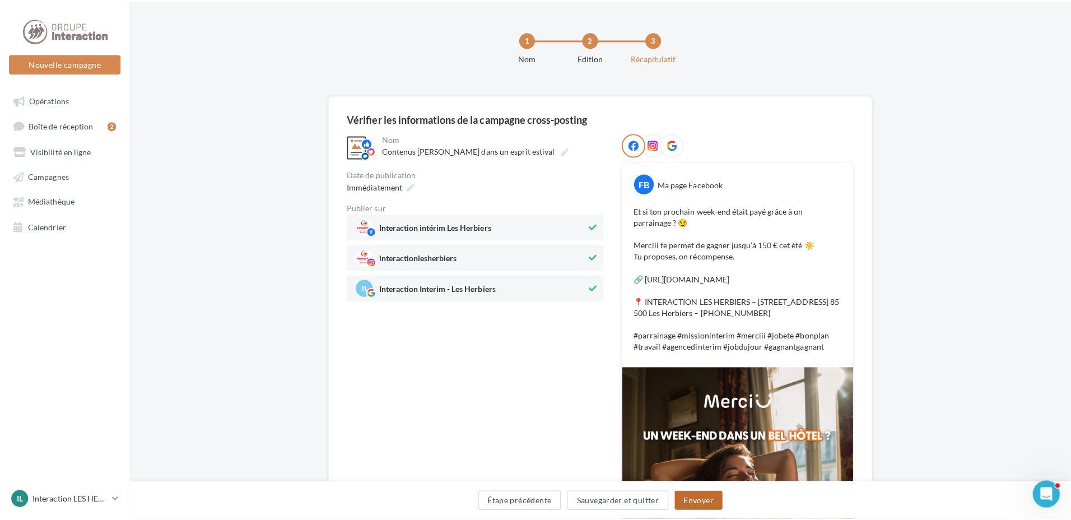
scroll to position [56, 0]
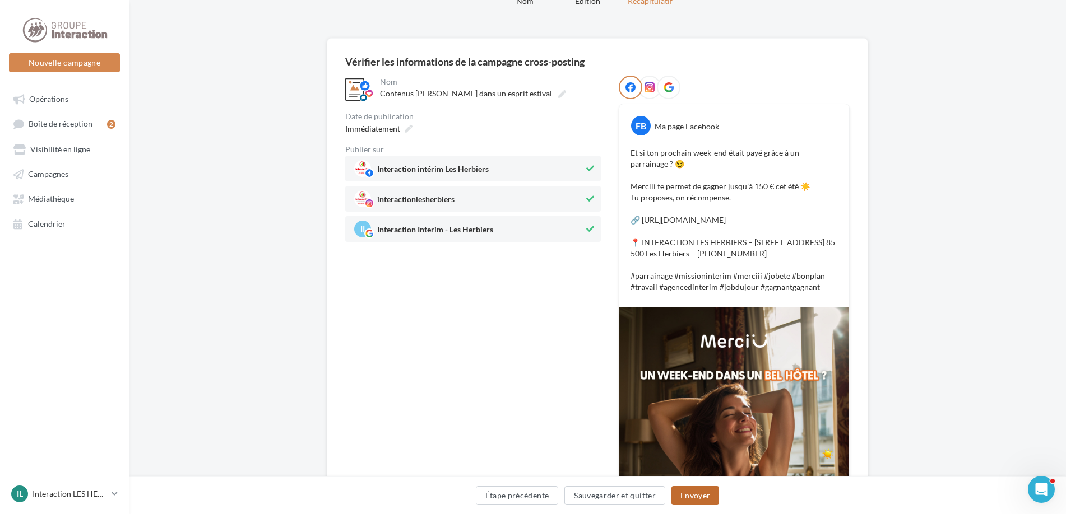
click at [705, 490] on button "Envoyer" at bounding box center [695, 495] width 48 height 19
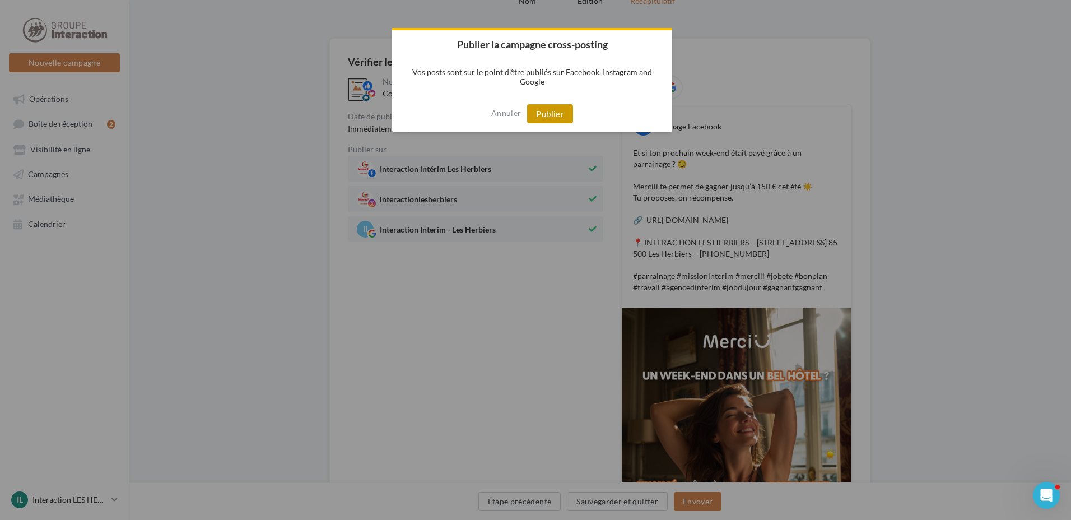
click at [556, 113] on button "Publier" at bounding box center [550, 113] width 46 height 19
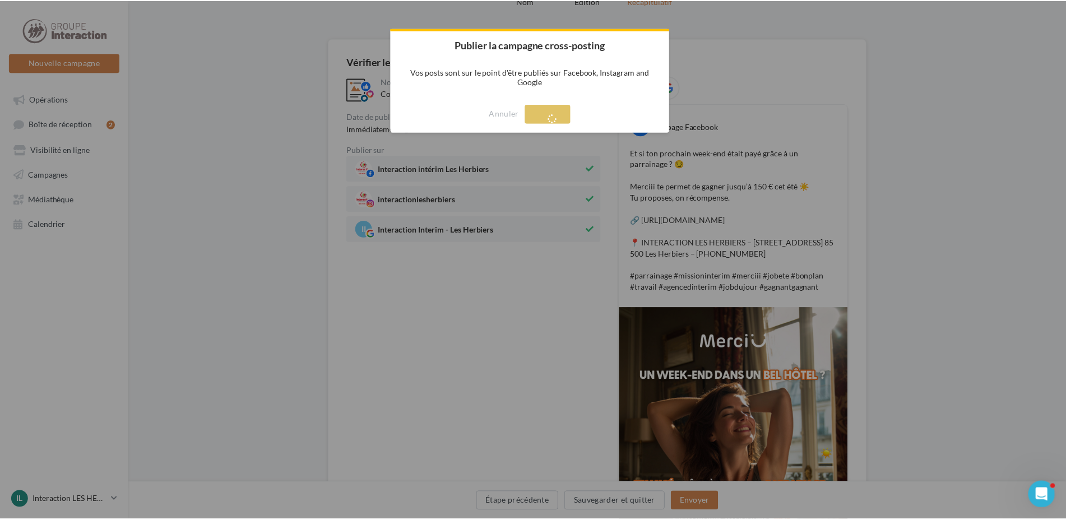
scroll to position [18, 0]
